Goal: Use online tool/utility

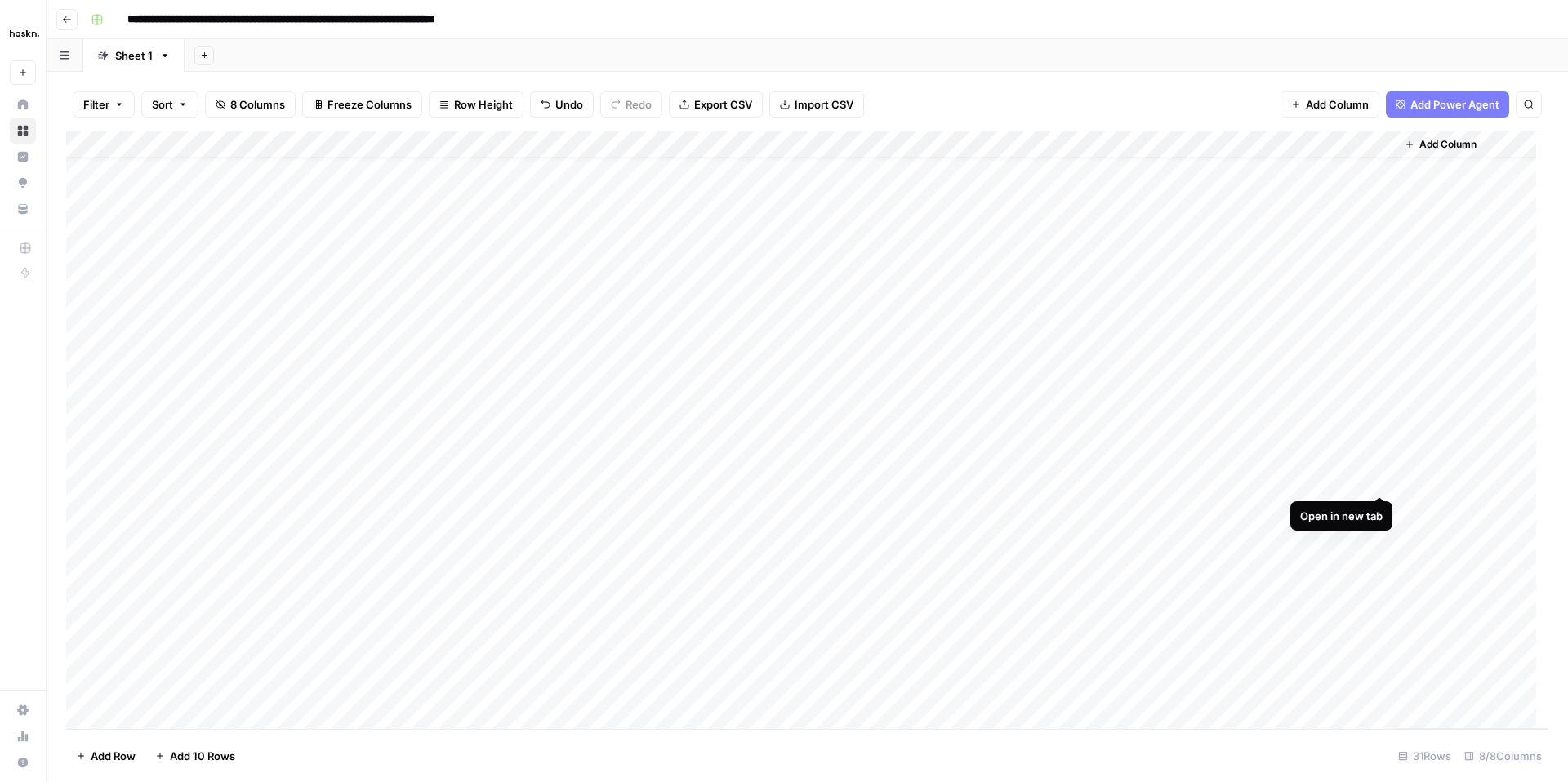
scroll to position [24, 0]
click at [653, 514] on div "Add Column" at bounding box center [807, 430] width 1482 height 599
click at [677, 499] on div "Add Column" at bounding box center [807, 430] width 1482 height 599
click at [677, 499] on textarea at bounding box center [690, 508] width 261 height 23
type textarea "**********"
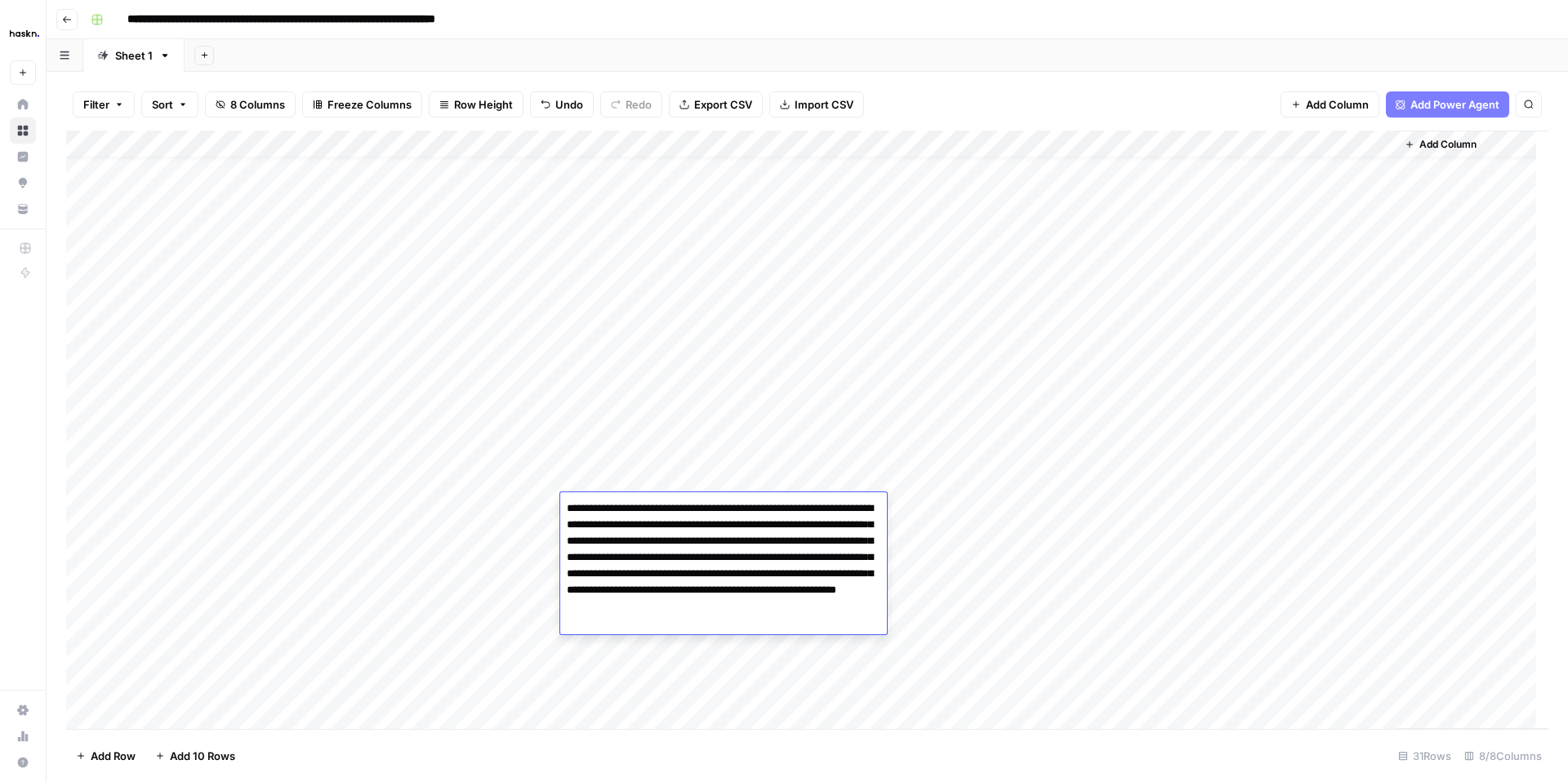
click at [904, 557] on div "Add Column" at bounding box center [807, 430] width 1482 height 599
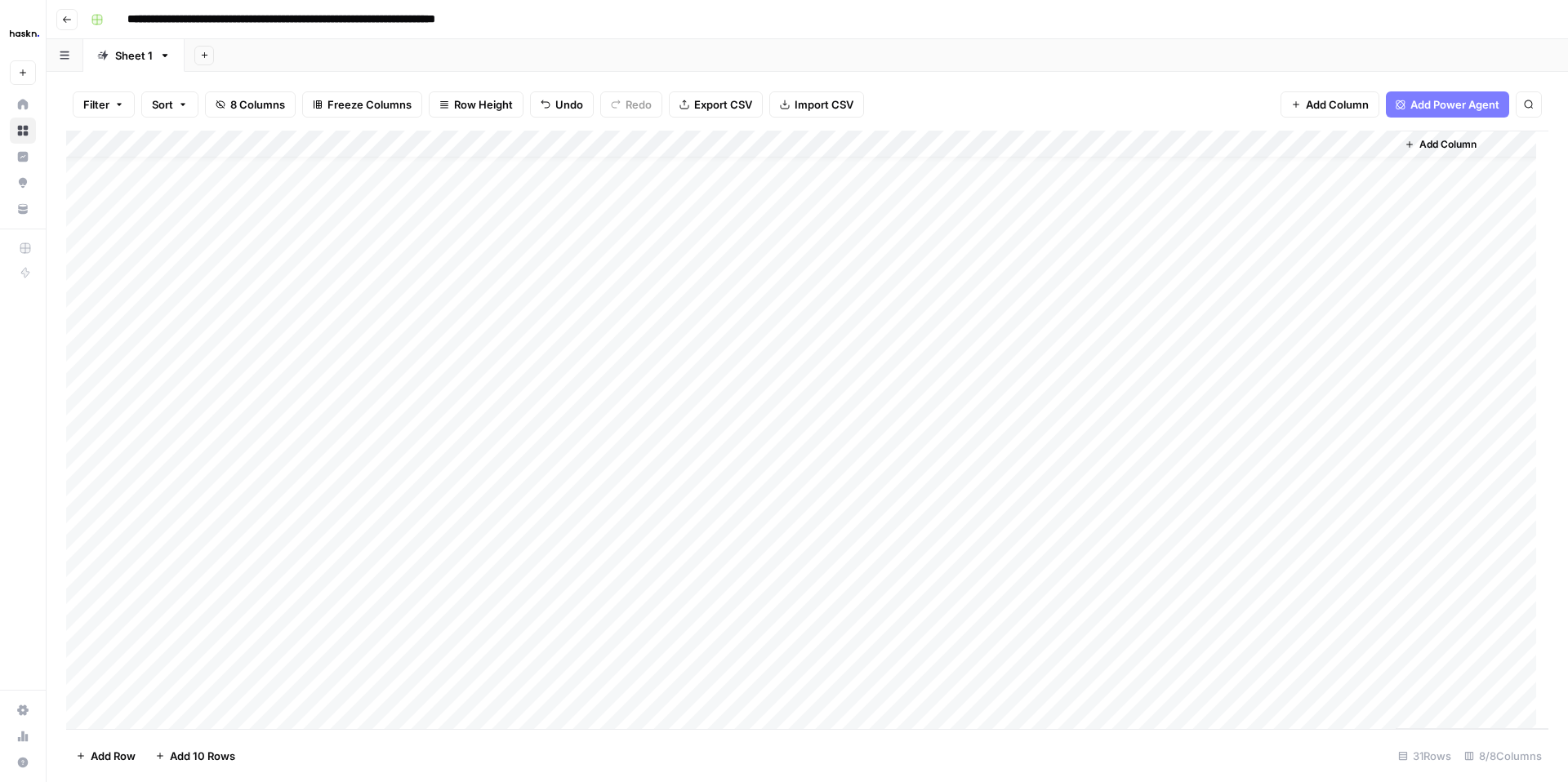
click at [898, 509] on div "Add Column" at bounding box center [807, 430] width 1482 height 599
type textarea "**********"
click at [1188, 506] on div "Add Column" at bounding box center [807, 430] width 1482 height 599
click at [1376, 507] on div "Add Column" at bounding box center [807, 430] width 1482 height 599
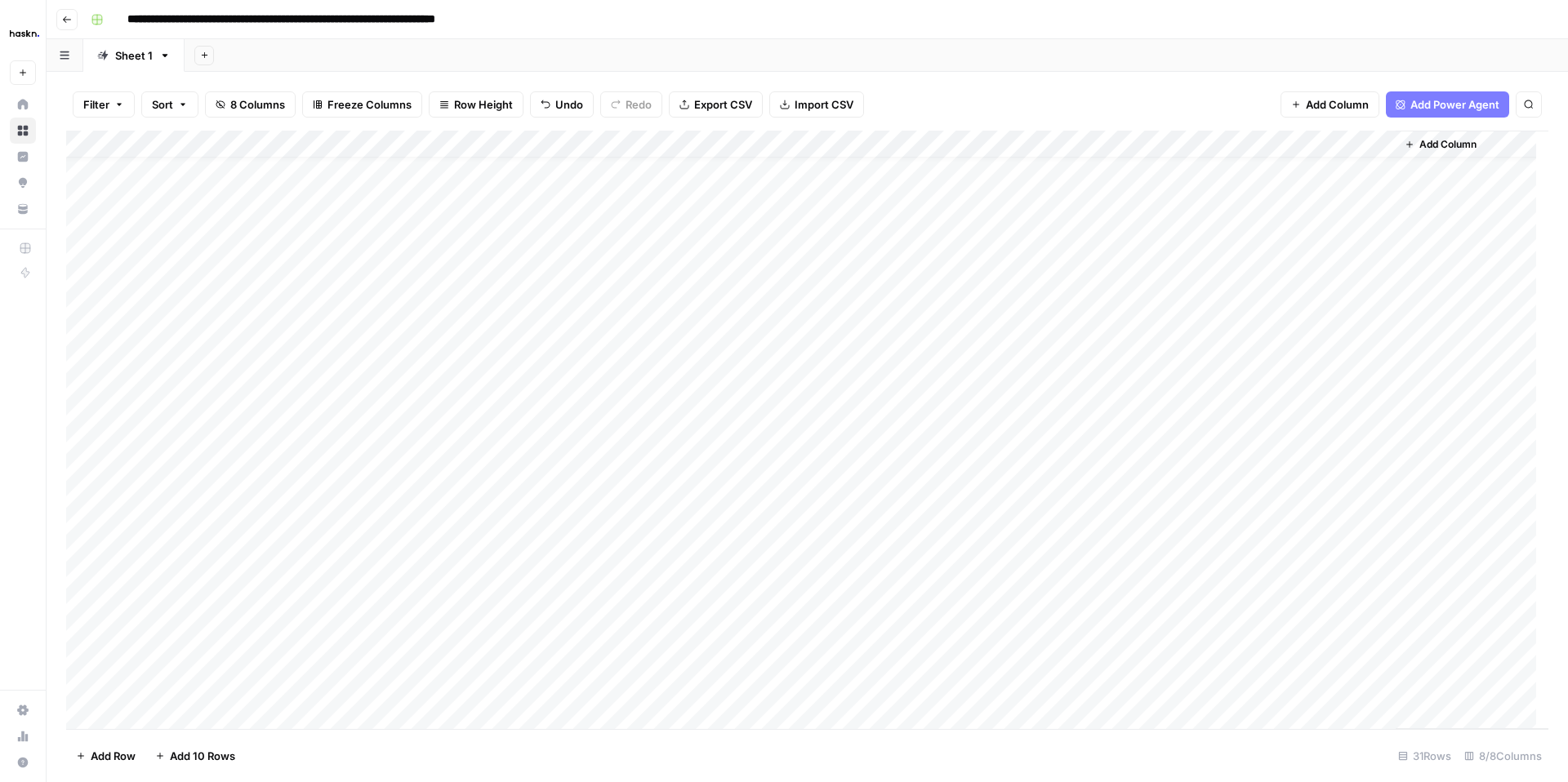
click at [1303, 506] on div "Add Column" at bounding box center [807, 430] width 1482 height 599
click at [1443, 475] on div "Add Column" at bounding box center [1472, 430] width 153 height 599
click at [1371, 506] on div "Add Column" at bounding box center [807, 430] width 1482 height 599
